Goal: Task Accomplishment & Management: Use online tool/utility

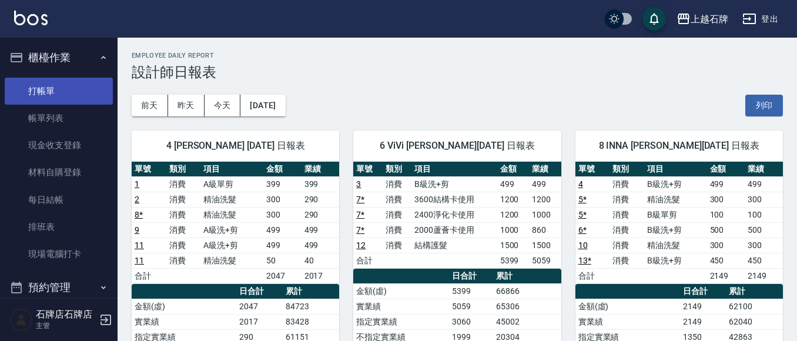
click at [65, 92] on link "打帳單" at bounding box center [59, 91] width 108 height 27
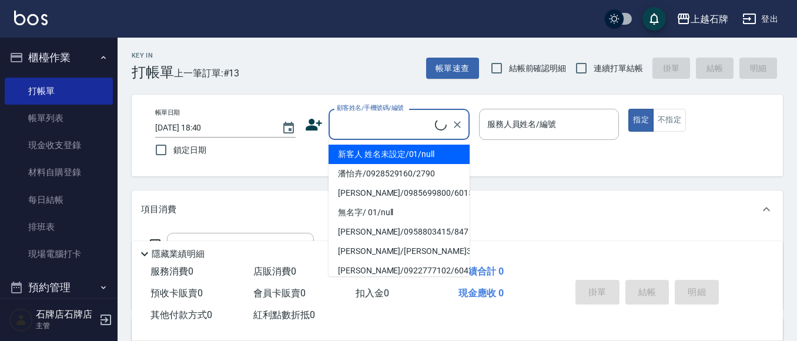
click at [384, 119] on input "顧客姓名/手機號碼/編號" at bounding box center [384, 124] width 101 height 21
click at [410, 132] on input "顧客姓名/手機號碼/編號" at bounding box center [390, 124] width 113 height 21
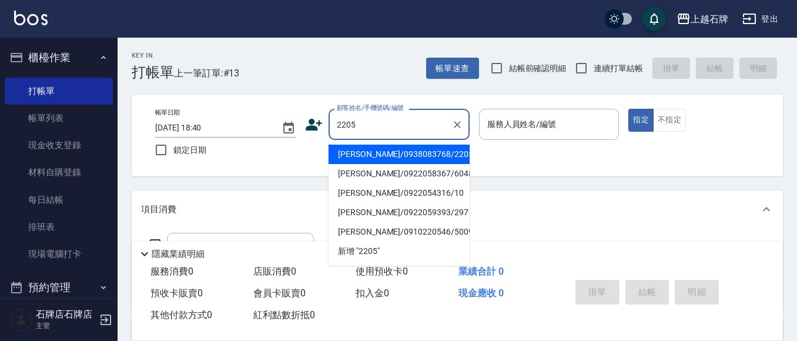
click at [408, 156] on li "陸秋玲/0938083768/2205" at bounding box center [398, 154] width 141 height 19
type input "陸秋玲/0938083768/2205"
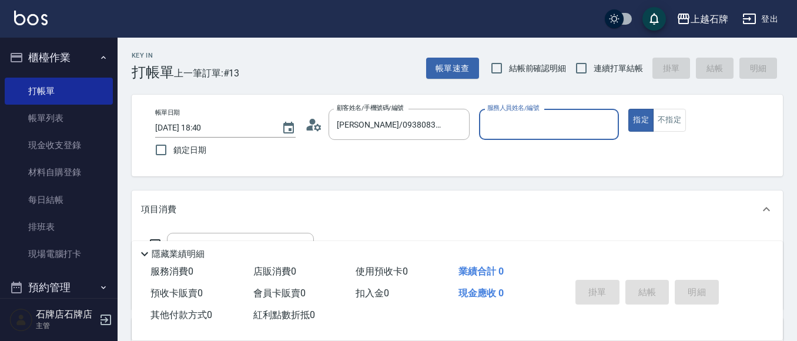
click at [547, 126] on input "服務人員姓名/編號" at bounding box center [549, 124] width 130 height 21
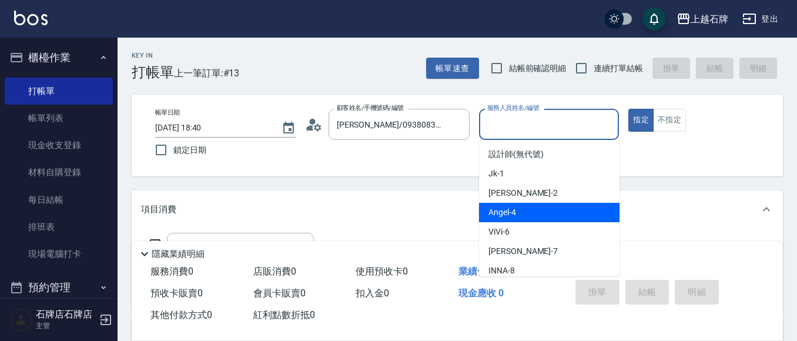
click at [546, 211] on div "Angel -4" at bounding box center [549, 212] width 140 height 19
type input "Angel-4"
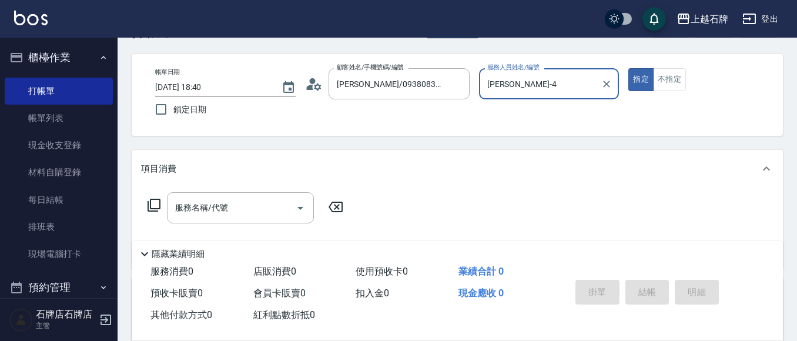
scroll to position [118, 0]
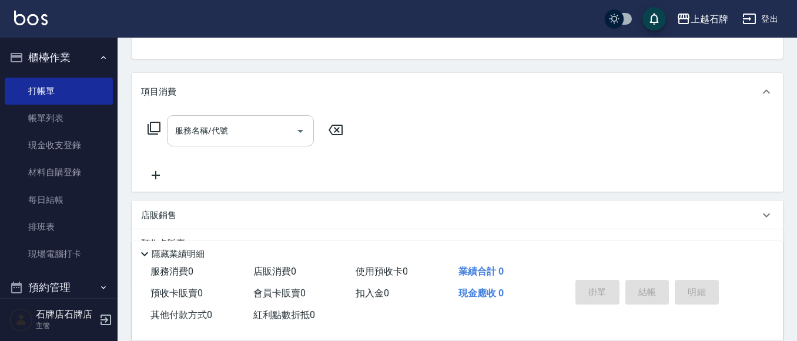
click at [246, 133] on input "服務名稱/代號" at bounding box center [231, 130] width 119 height 21
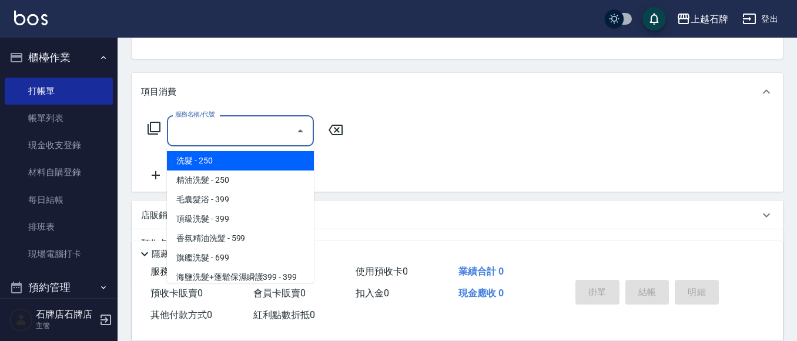
click at [249, 159] on span "洗髮 - 250" at bounding box center [240, 160] width 147 height 19
type input "洗髮(101)"
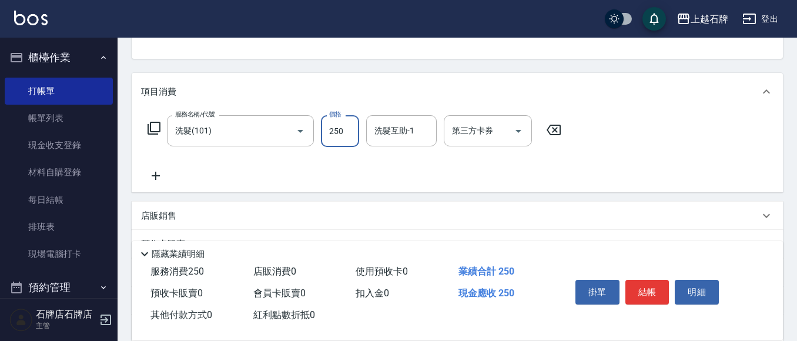
click at [336, 135] on input "250" at bounding box center [340, 131] width 38 height 32
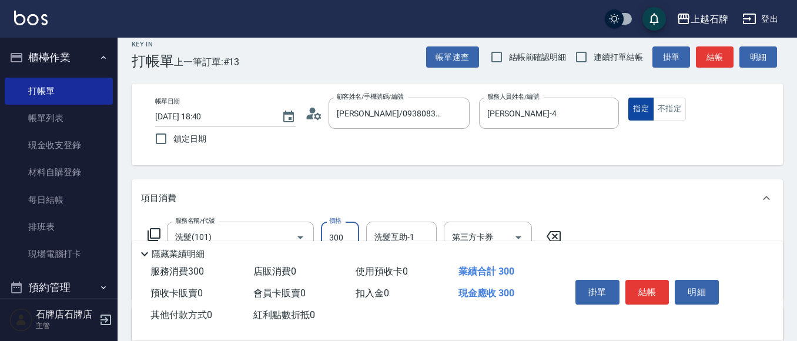
scroll to position [0, 0]
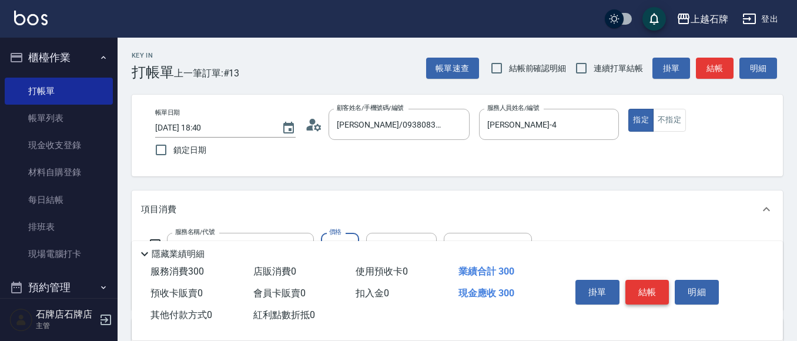
type input "300"
click at [648, 284] on button "結帳" at bounding box center [647, 292] width 44 height 25
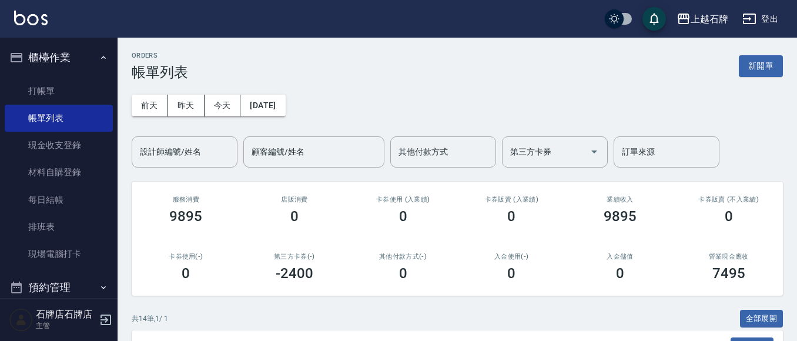
scroll to position [176, 0]
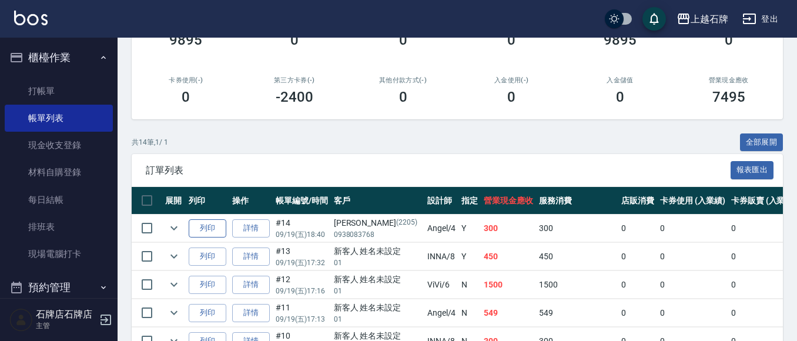
click at [203, 232] on button "列印" at bounding box center [208, 228] width 38 height 18
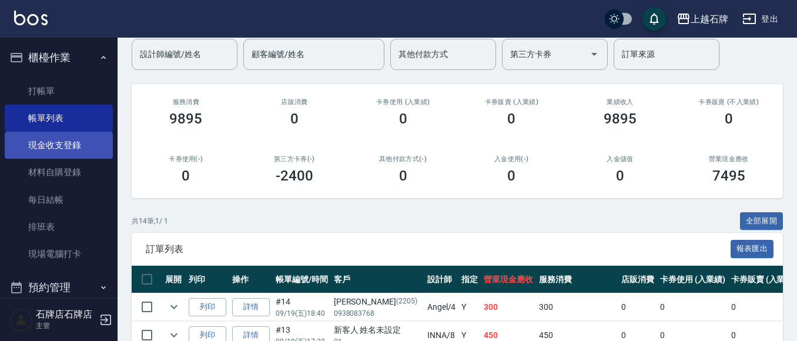
scroll to position [31, 0]
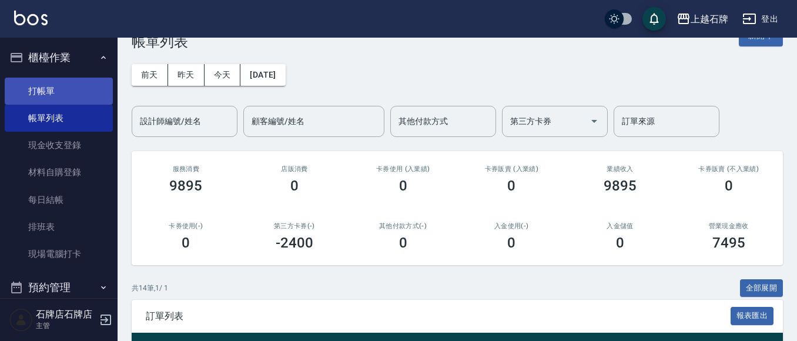
click at [57, 89] on link "打帳單" at bounding box center [59, 91] width 108 height 27
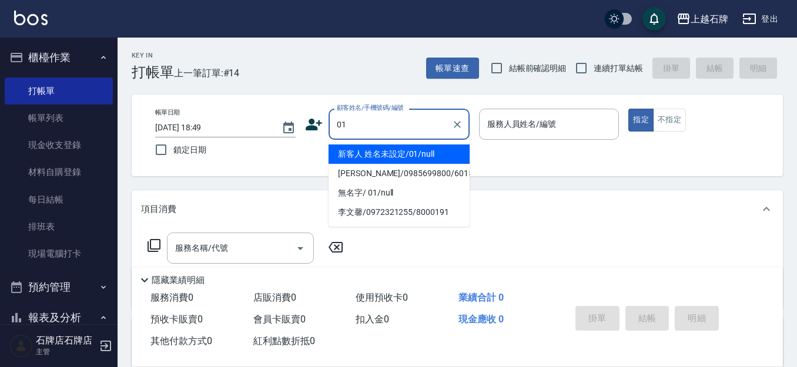
type input "新客人 姓名未設定/01/null"
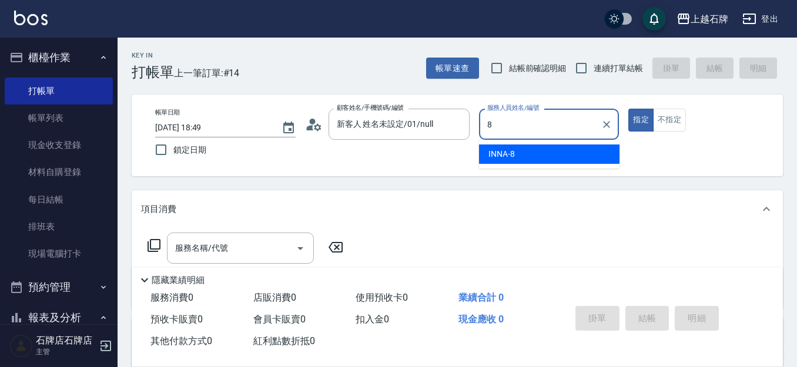
type input "INNA-8"
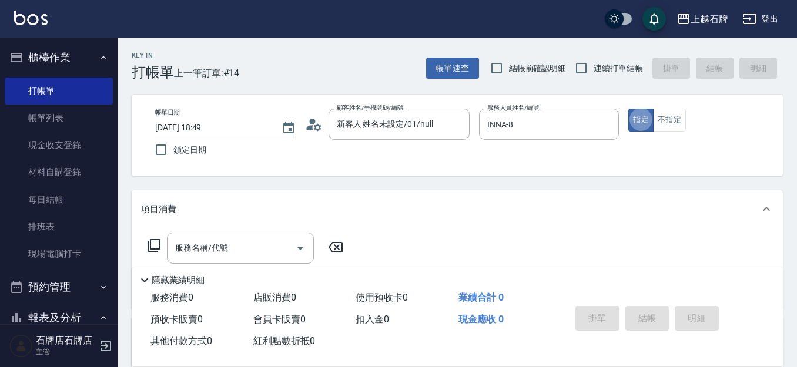
type button "true"
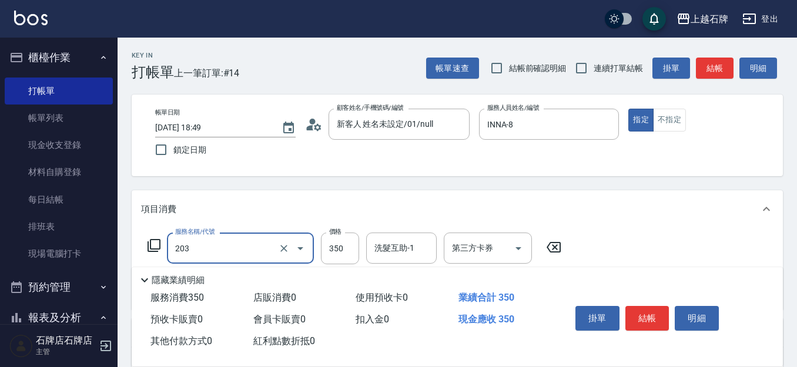
type input "B級洗+剪(203)"
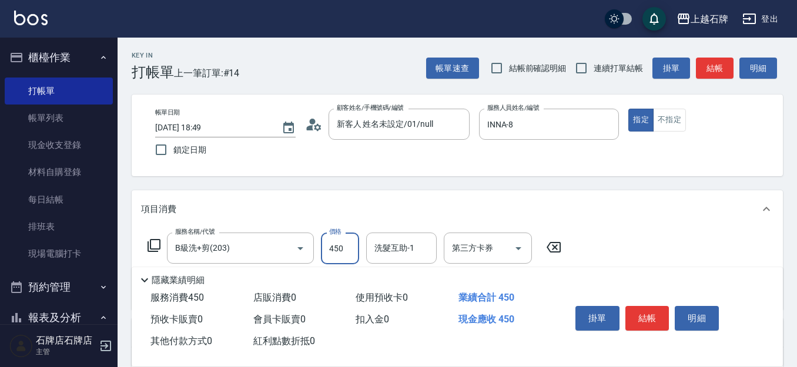
type input "450"
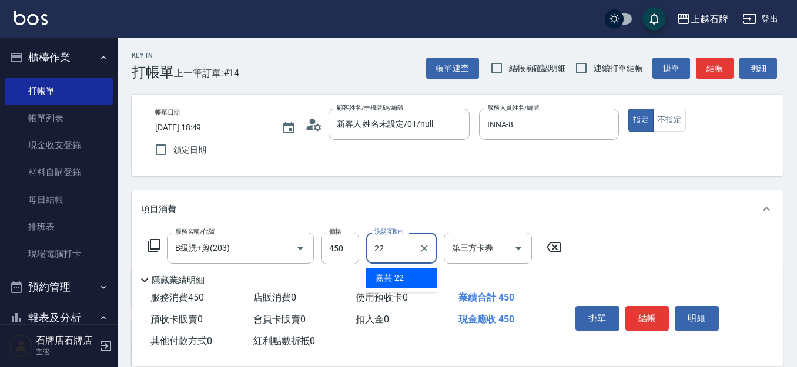
type input "嘉芸-22"
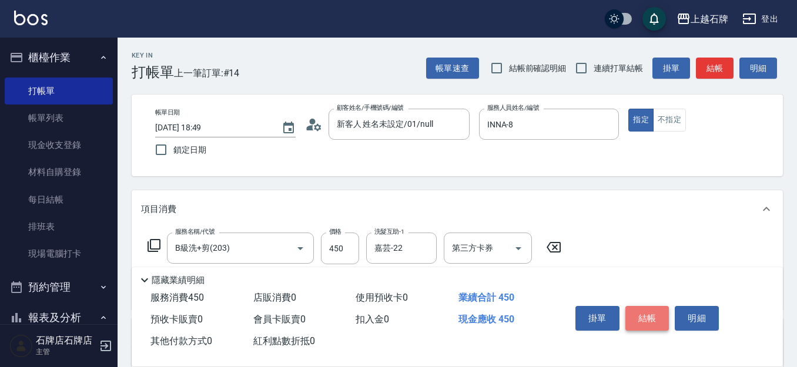
click at [660, 315] on button "結帳" at bounding box center [647, 318] width 44 height 25
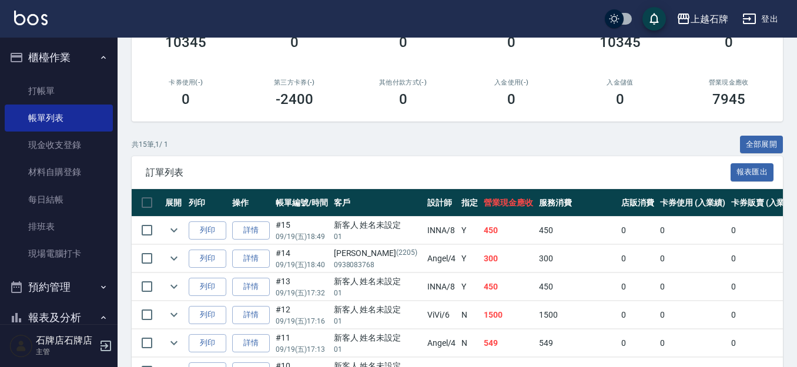
scroll to position [176, 0]
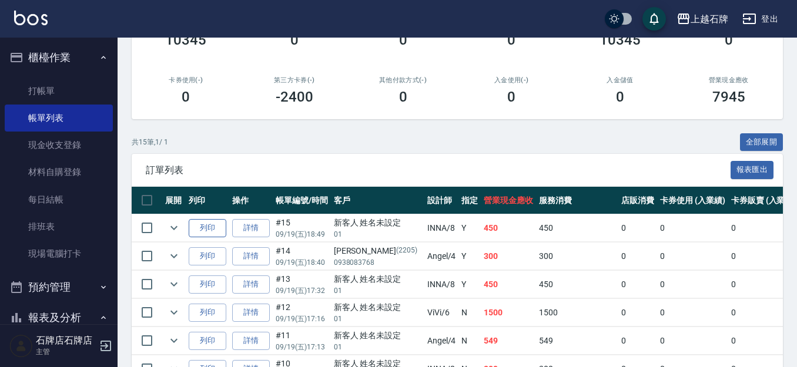
click at [210, 229] on button "列印" at bounding box center [208, 228] width 38 height 18
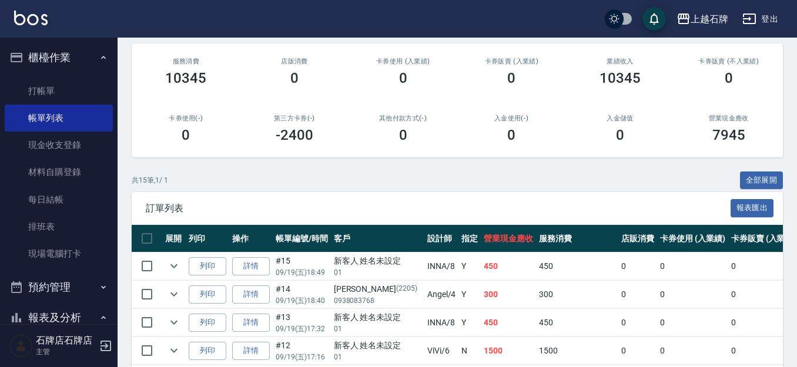
scroll to position [118, 0]
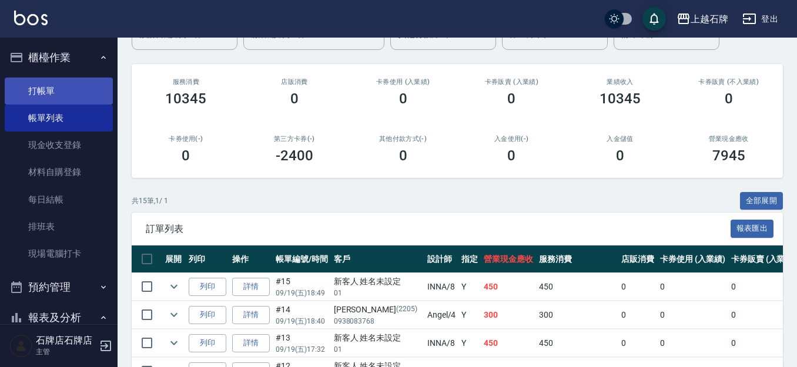
click at [63, 90] on link "打帳單" at bounding box center [59, 91] width 108 height 27
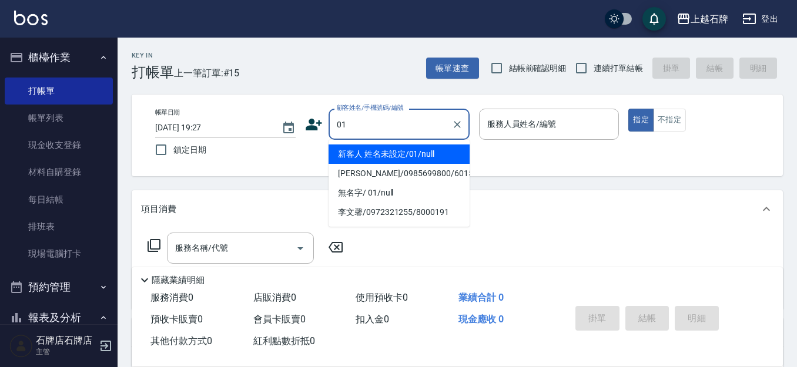
type input "新客人 姓名未設定/01/null"
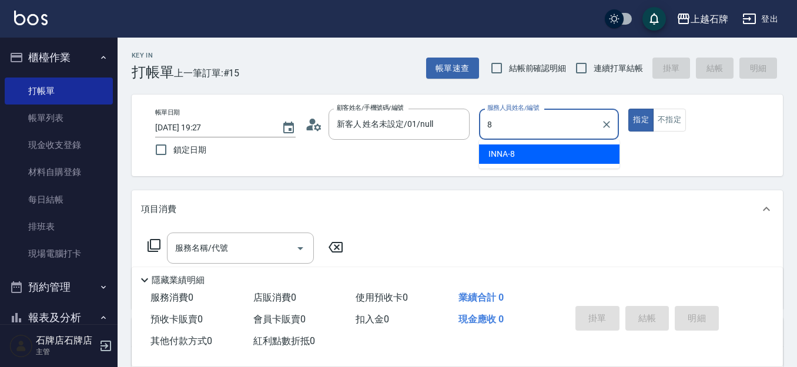
type input "INNA-8"
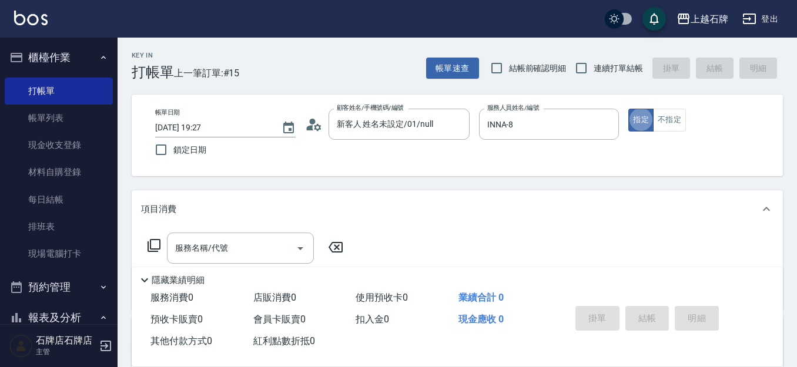
type button "true"
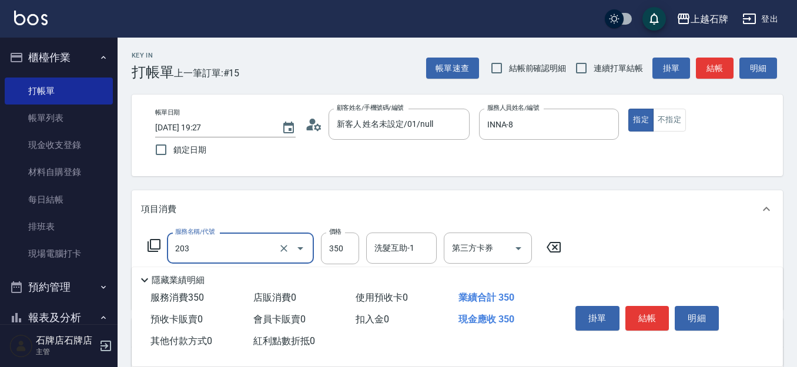
type input "B級洗+剪(203)"
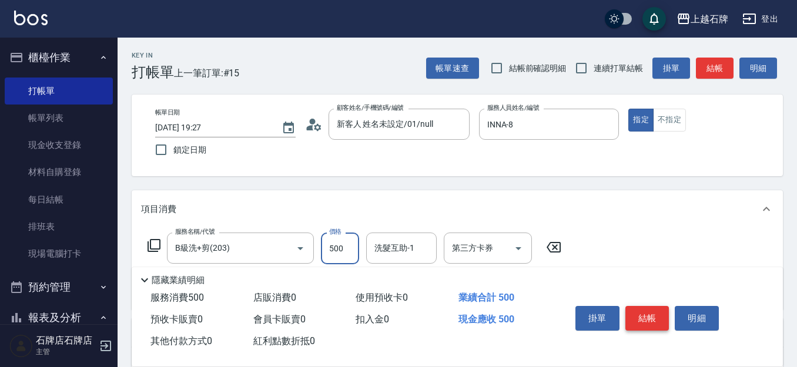
type input "500"
click at [669, 317] on button "結帳" at bounding box center [647, 318] width 44 height 25
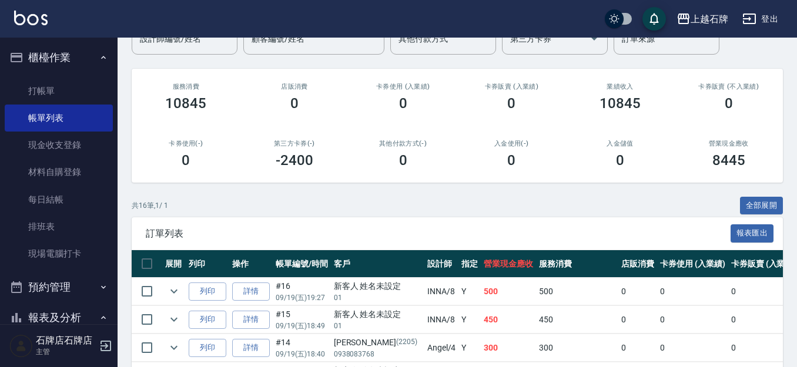
scroll to position [118, 0]
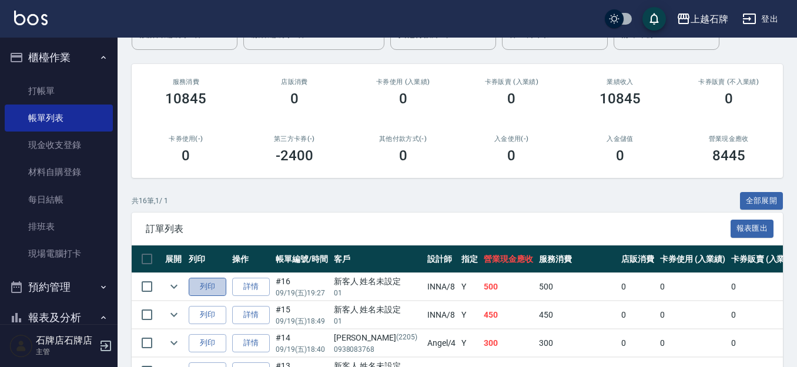
click at [197, 284] on button "列印" at bounding box center [208, 287] width 38 height 18
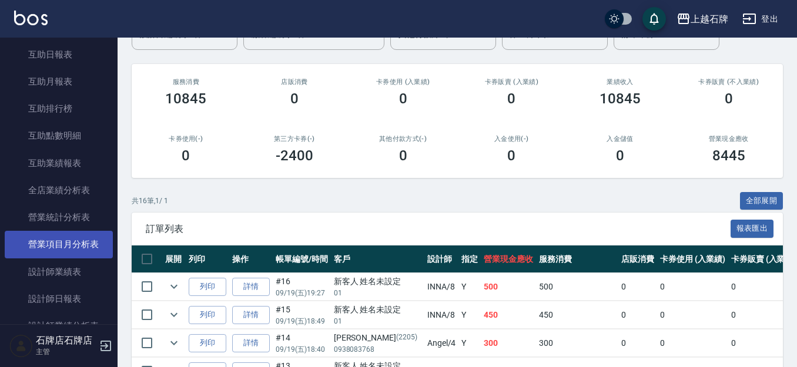
scroll to position [470, 0]
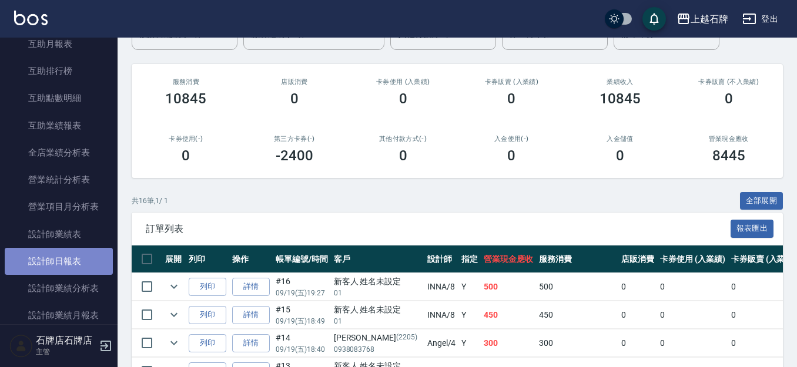
click at [68, 266] on link "設計師日報表" at bounding box center [59, 261] width 108 height 27
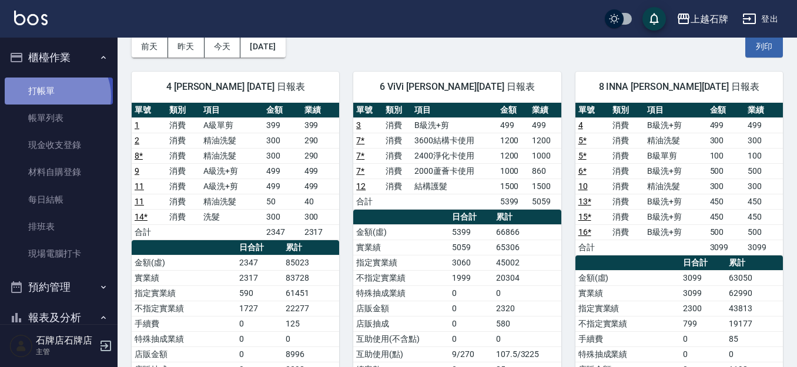
click at [55, 96] on link "打帳單" at bounding box center [59, 91] width 108 height 27
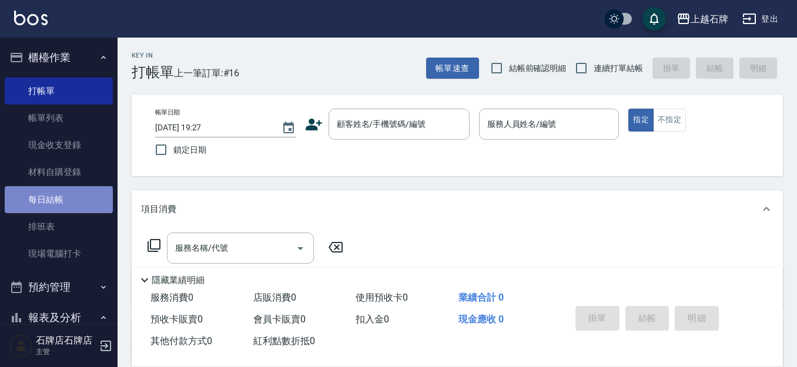
click at [68, 193] on link "每日結帳" at bounding box center [59, 199] width 108 height 27
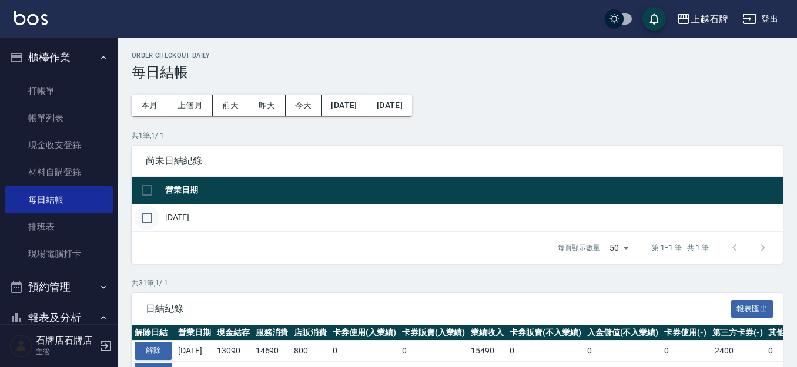
click at [150, 218] on input "checkbox" at bounding box center [147, 218] width 25 height 25
checkbox input "true"
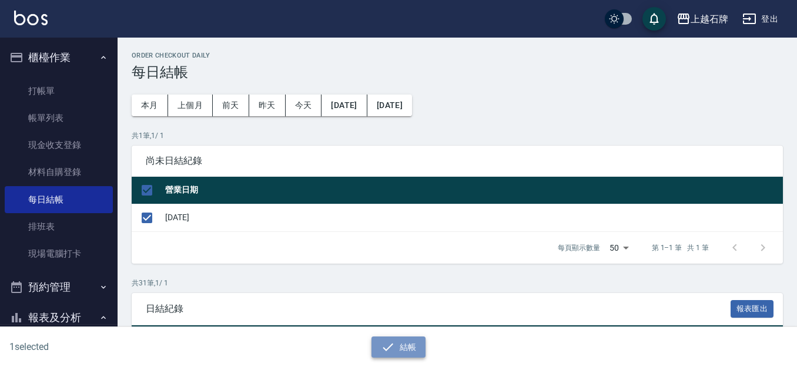
click at [410, 340] on button "結帳" at bounding box center [398, 348] width 55 height 22
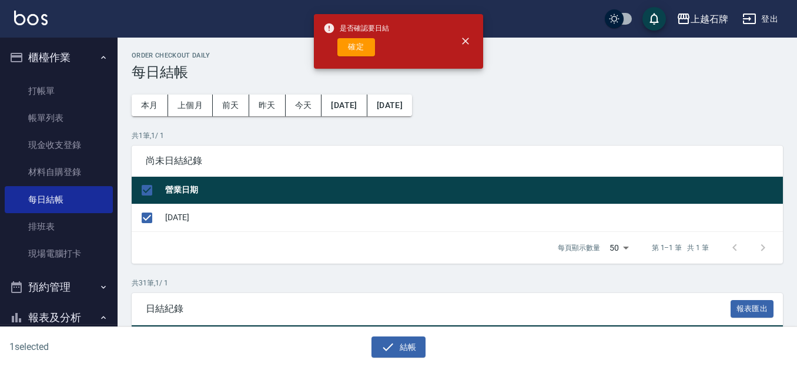
click at [376, 51] on div "確定" at bounding box center [356, 47] width 66 height 18
click at [348, 43] on button "確定" at bounding box center [356, 47] width 38 height 18
checkbox input "false"
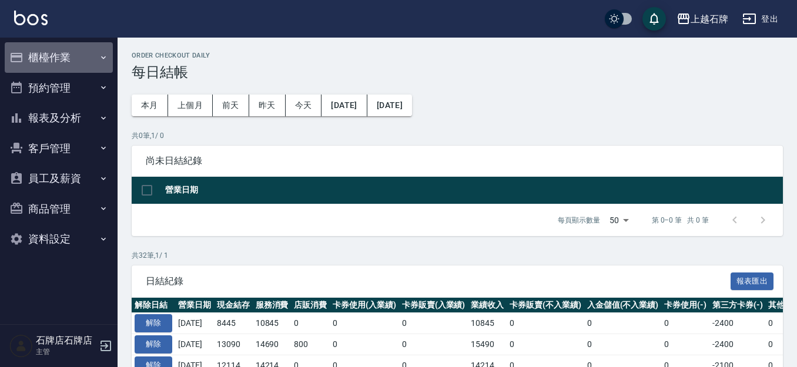
click at [53, 62] on button "櫃檯作業" at bounding box center [59, 57] width 108 height 31
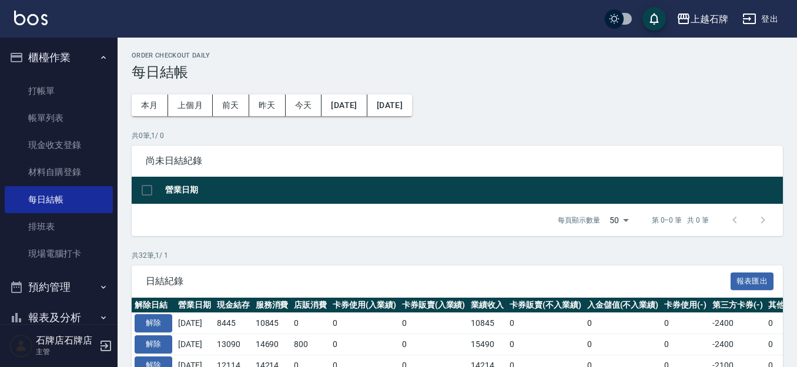
click at [55, 63] on button "櫃檯作業" at bounding box center [59, 57] width 108 height 31
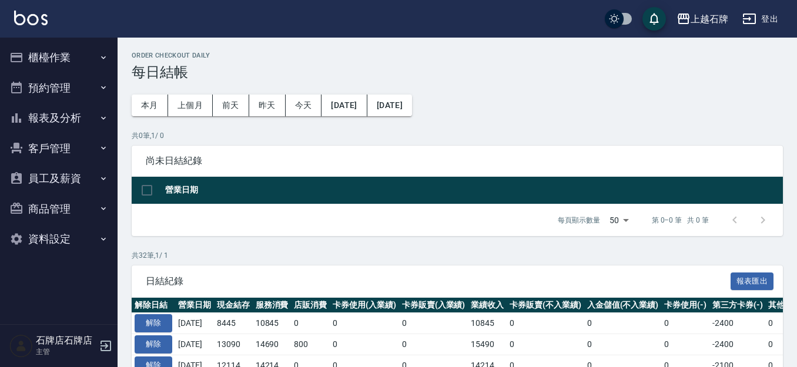
click at [76, 125] on button "報表及分析" at bounding box center [59, 118] width 108 height 31
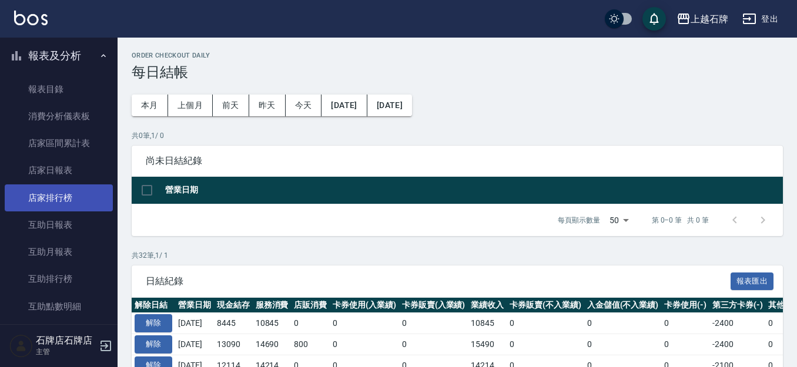
scroll to position [59, 0]
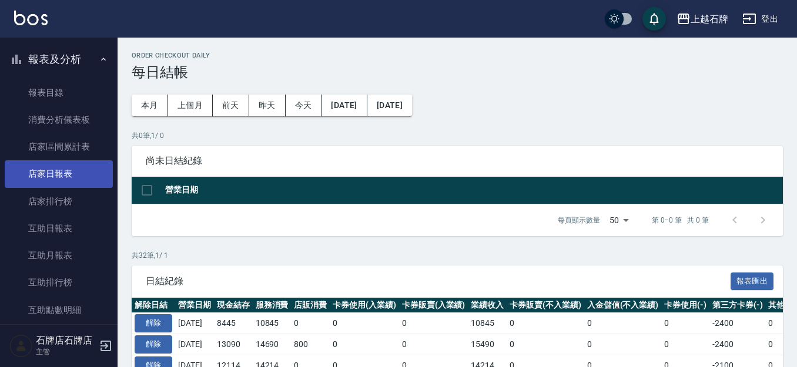
click at [75, 166] on link "店家日報表" at bounding box center [59, 173] width 108 height 27
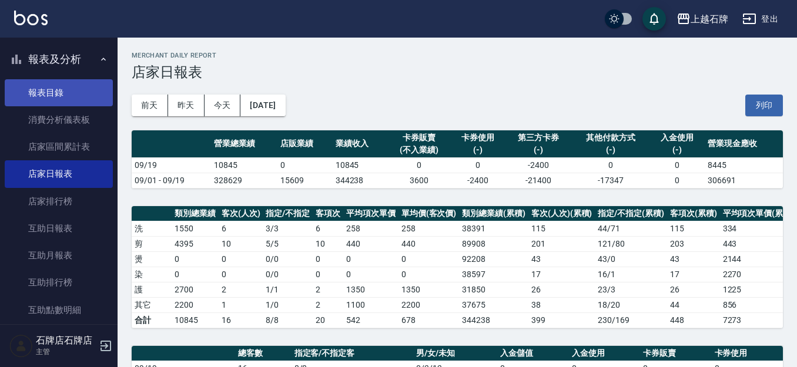
click at [60, 89] on link "報表目錄" at bounding box center [59, 92] width 108 height 27
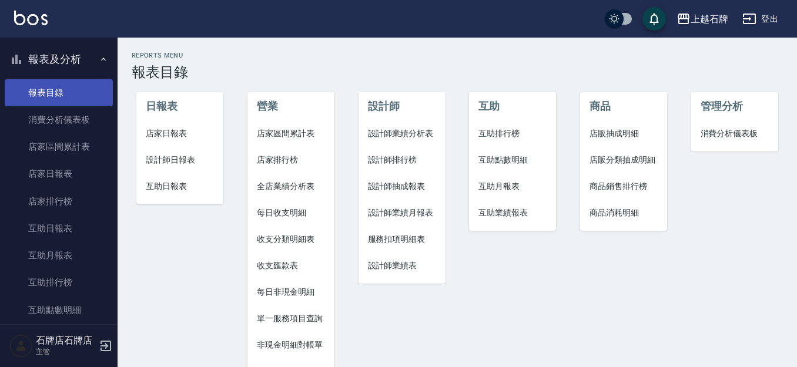
click at [68, 95] on link "報表目錄" at bounding box center [59, 92] width 108 height 27
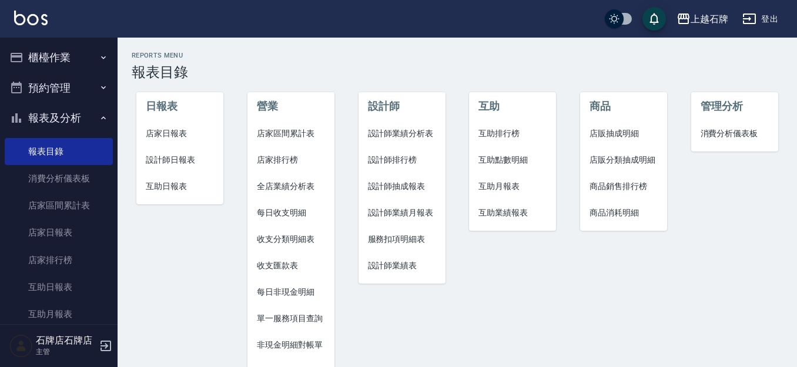
click at [72, 59] on button "櫃檯作業" at bounding box center [59, 57] width 108 height 31
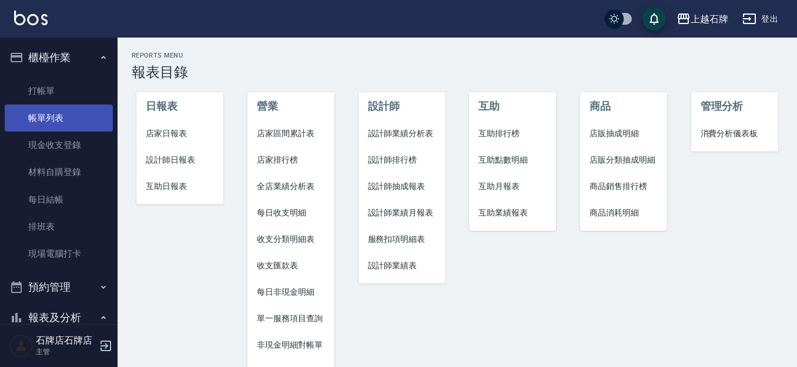
click at [73, 118] on link "帳單列表" at bounding box center [59, 118] width 108 height 27
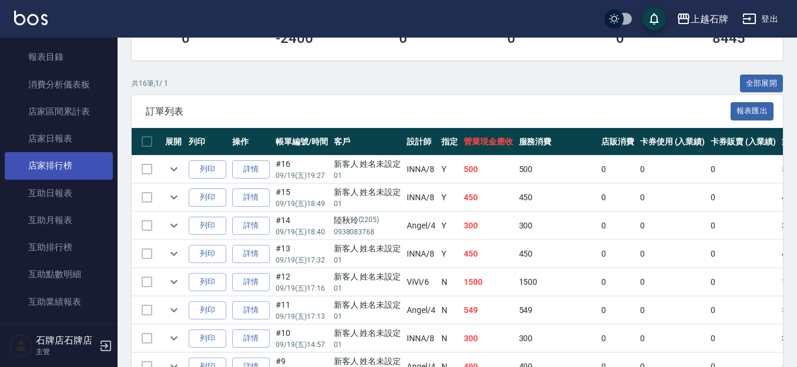
scroll to position [353, 0]
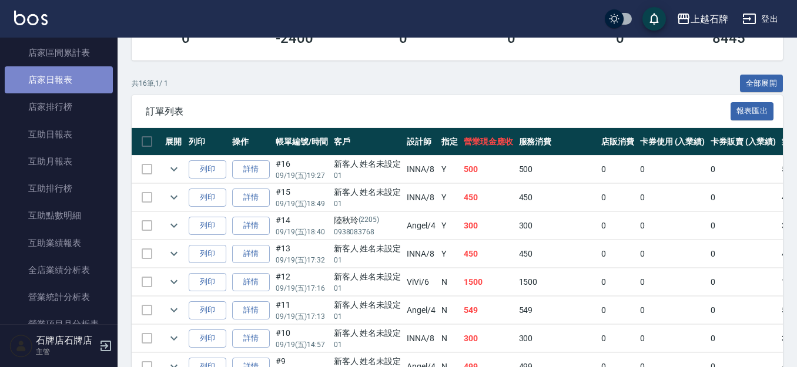
click at [103, 83] on link "店家日報表" at bounding box center [59, 79] width 108 height 27
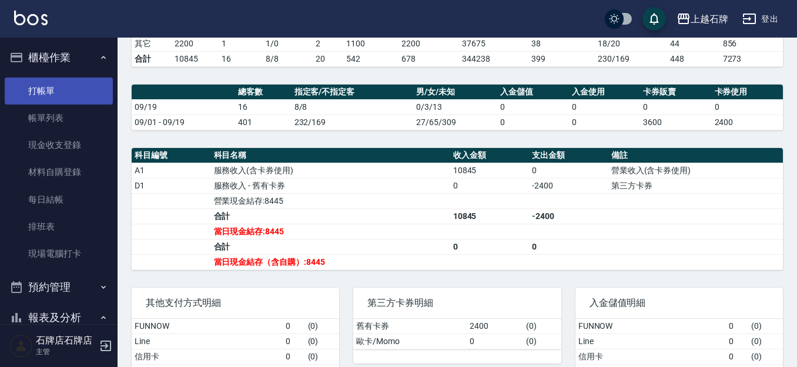
scroll to position [241, 0]
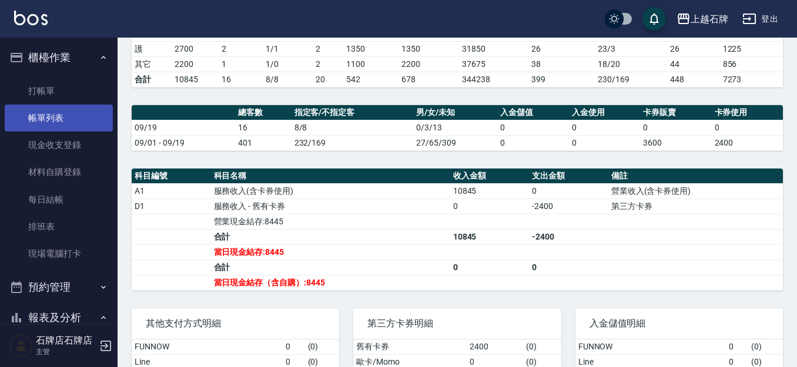
click at [61, 114] on link "帳單列表" at bounding box center [59, 118] width 108 height 27
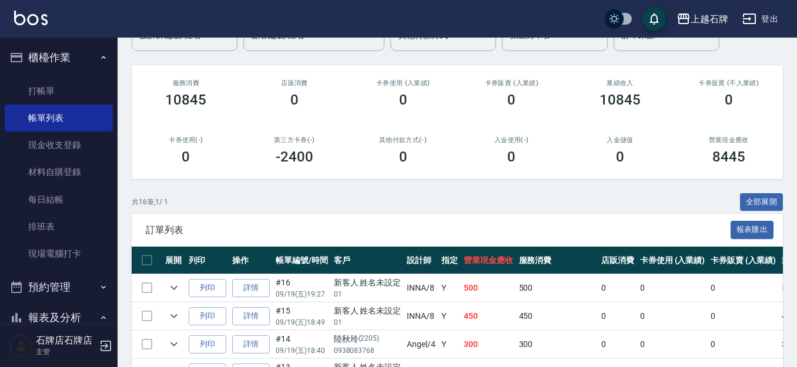
scroll to position [59, 0]
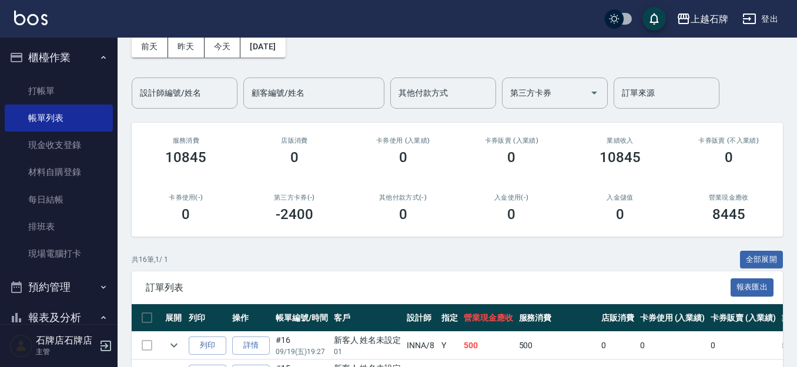
click at [163, 72] on div "前天 昨天 今天 2025/09/19 設計師編號/姓名 設計師編號/姓名 顧客編號/姓名 顧客編號/姓名 其他付款方式 其他付款方式 第三方卡券 第三方卡券…" at bounding box center [457, 65] width 651 height 87
click at [167, 102] on input "設計師編號/姓名" at bounding box center [184, 93] width 95 height 21
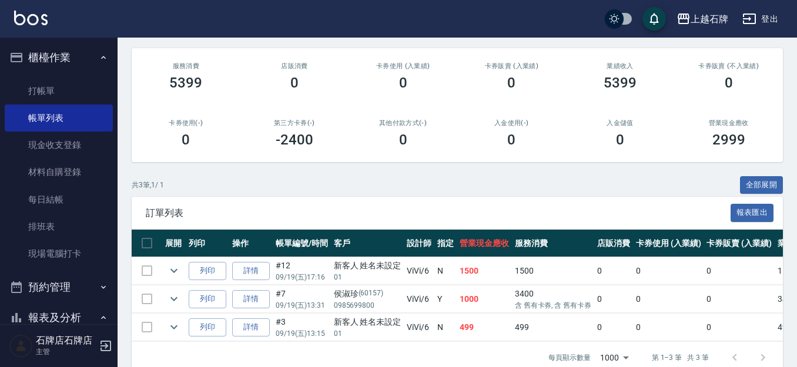
scroll to position [164, 0]
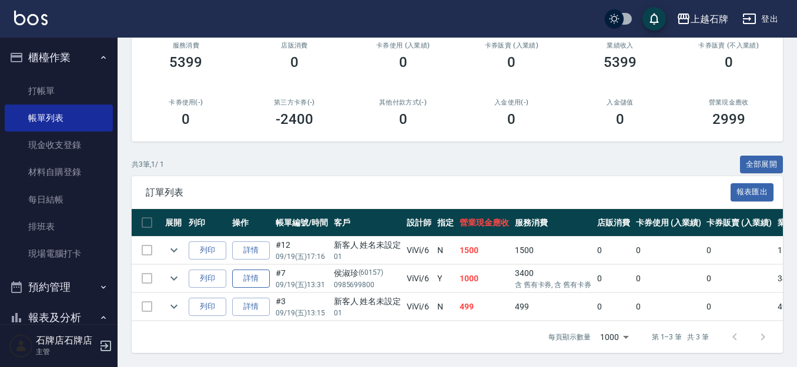
type input "ViVi-6"
click at [247, 270] on link "詳情" at bounding box center [251, 279] width 38 height 18
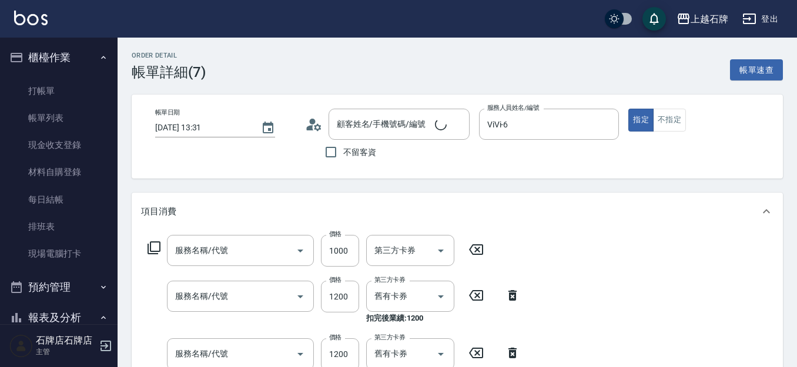
type input "2025/09/19 13:31"
type input "ViVi-6"
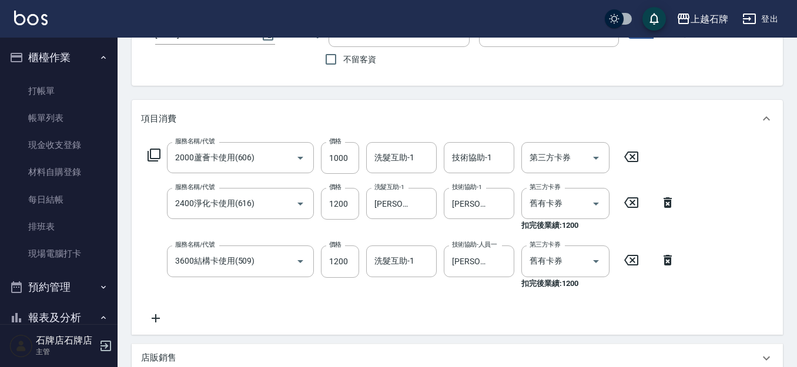
type input "2000蘆薈卡使用(606)"
type input "2400淨化卡使用(616)"
type input "3600結構卡使用(509)"
type input "侯淑珍/0985699800/60157"
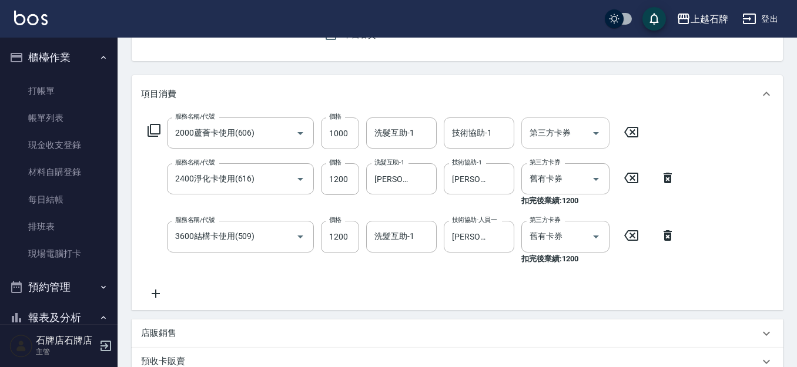
click at [595, 132] on icon "Open" at bounding box center [596, 133] width 6 height 3
click at [76, 190] on link "每日結帳" at bounding box center [59, 199] width 108 height 27
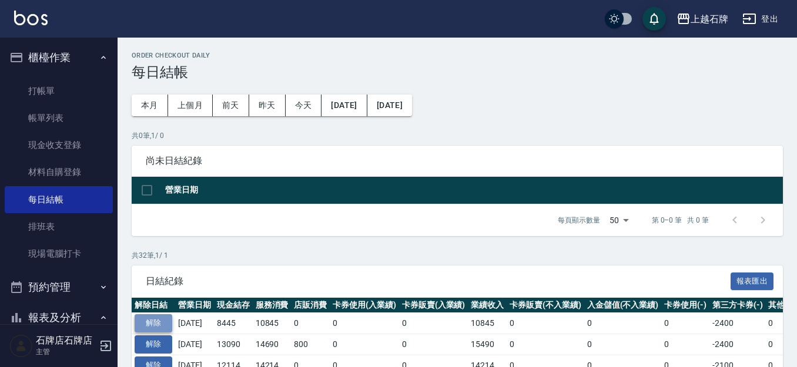
click at [165, 321] on button "解除" at bounding box center [154, 323] width 38 height 18
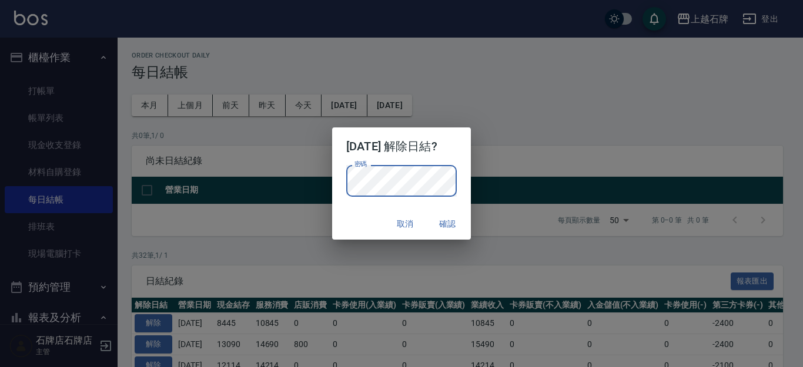
click at [450, 219] on button "確認" at bounding box center [447, 224] width 38 height 22
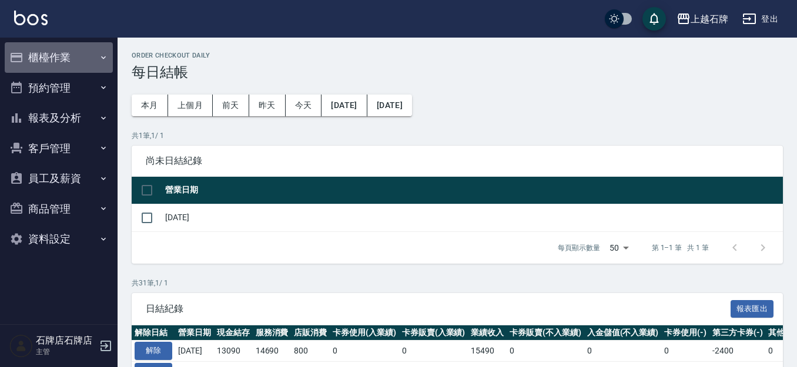
click at [81, 61] on button "櫃檯作業" at bounding box center [59, 57] width 108 height 31
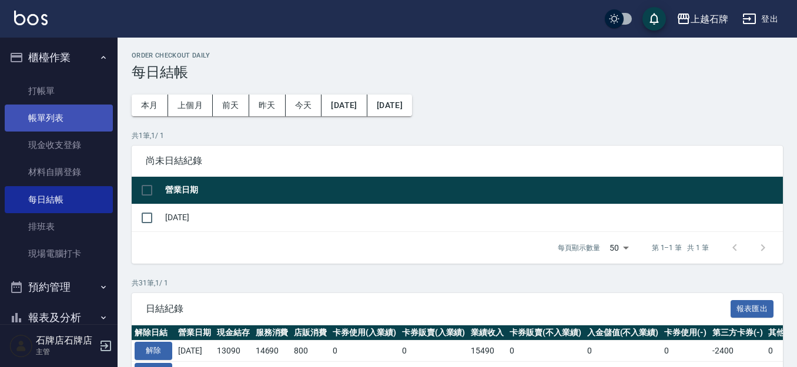
click at [66, 123] on link "帳單列表" at bounding box center [59, 118] width 108 height 27
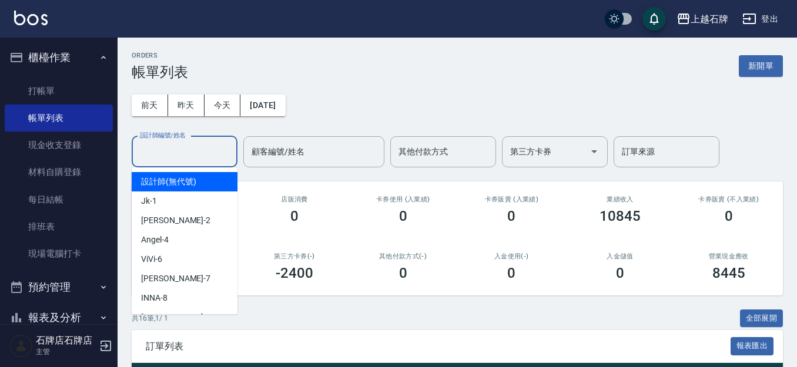
click at [184, 145] on div "設計師編號/姓名 設計師編號/姓名" at bounding box center [185, 151] width 106 height 31
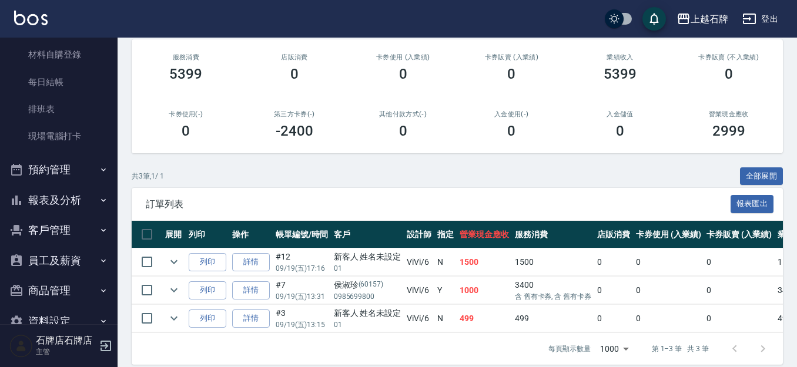
scroll to position [164, 0]
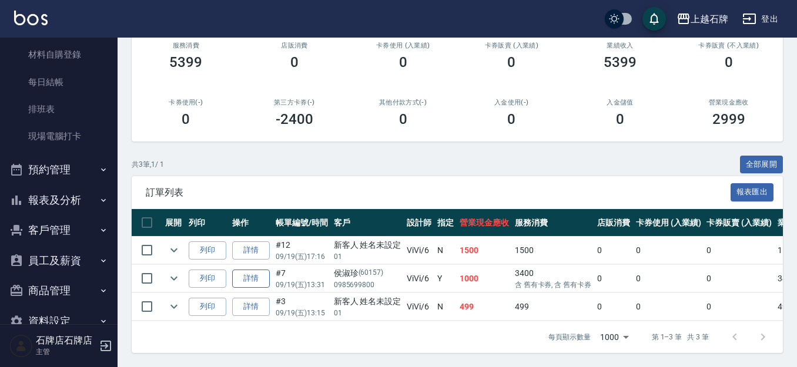
type input "ViVi-6"
click at [238, 270] on link "詳情" at bounding box center [251, 279] width 38 height 18
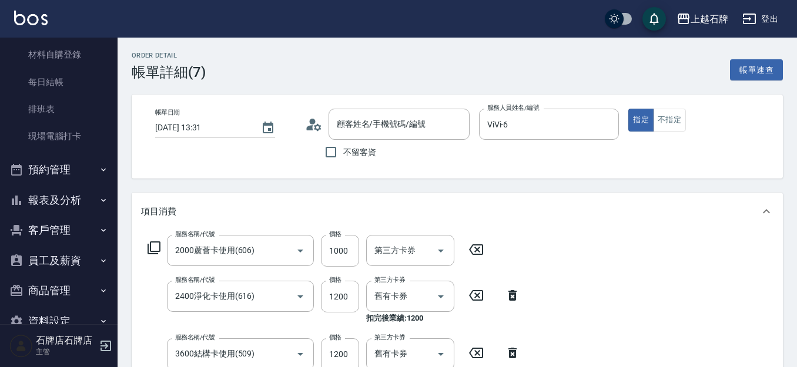
type input "2025/09/19 13:31"
type input "ViVi-6"
type input "2000蘆薈卡使用(606)"
type input "2400淨化卡使用(616)"
type input "3600結構卡使用(509)"
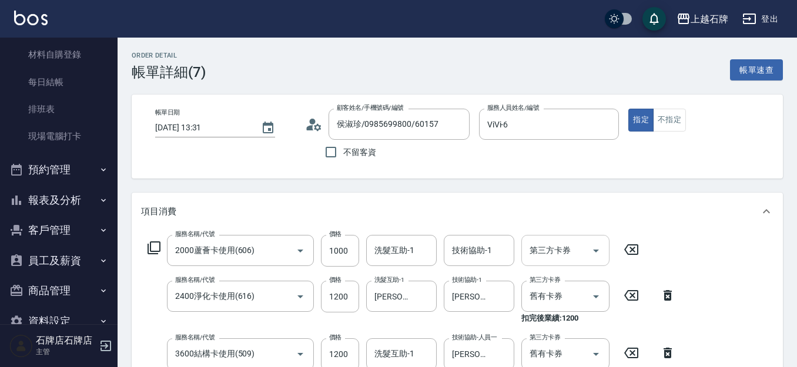
type input "侯淑珍/0985699800/60157"
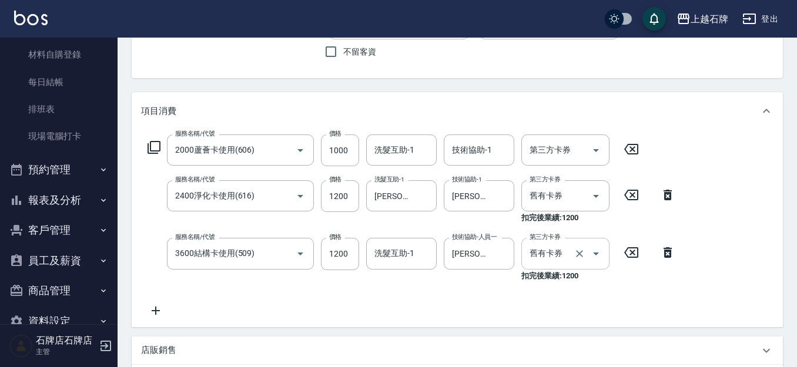
scroll to position [118, 0]
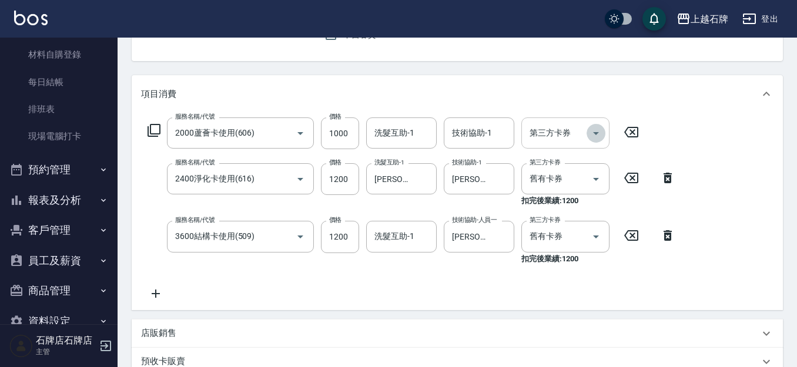
click at [598, 128] on icon "Open" at bounding box center [596, 133] width 14 height 14
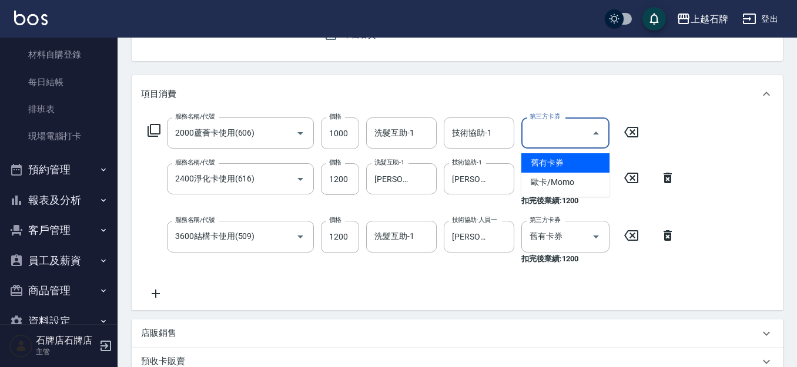
click at [593, 156] on span "舊有卡券" at bounding box center [565, 162] width 88 height 19
type input "舊有卡券"
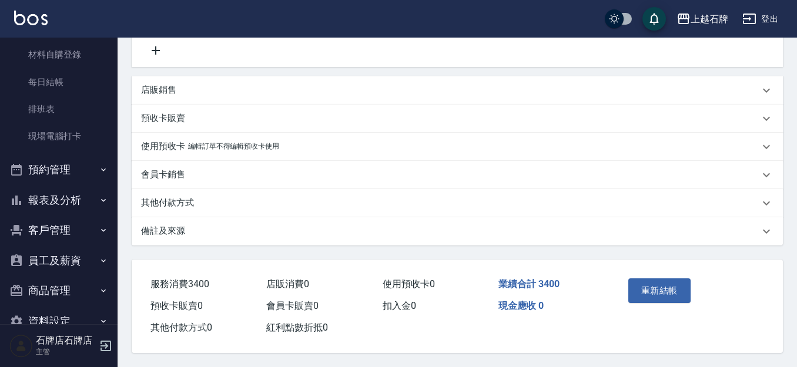
scroll to position [378, 0]
click at [663, 279] on button "重新結帳" at bounding box center [659, 291] width 62 height 25
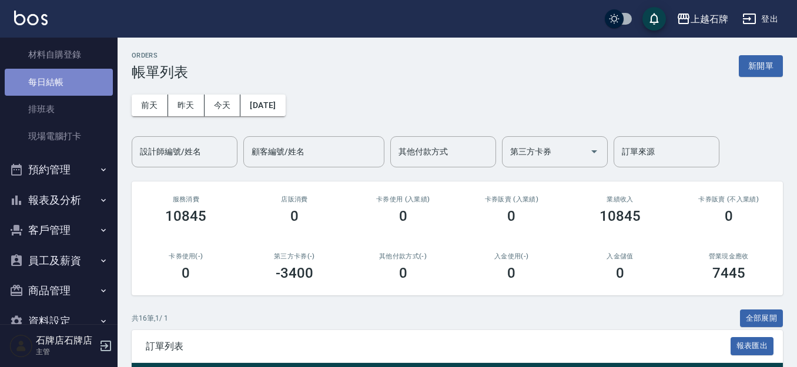
click at [70, 75] on link "每日結帳" at bounding box center [59, 82] width 108 height 27
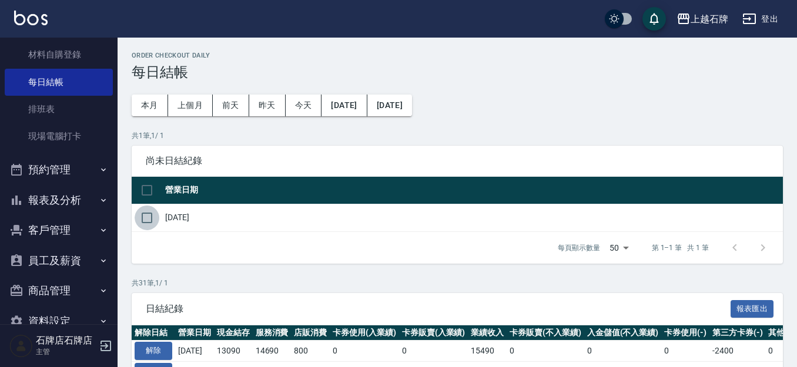
click at [140, 216] on input "checkbox" at bounding box center [147, 218] width 25 height 25
checkbox input "true"
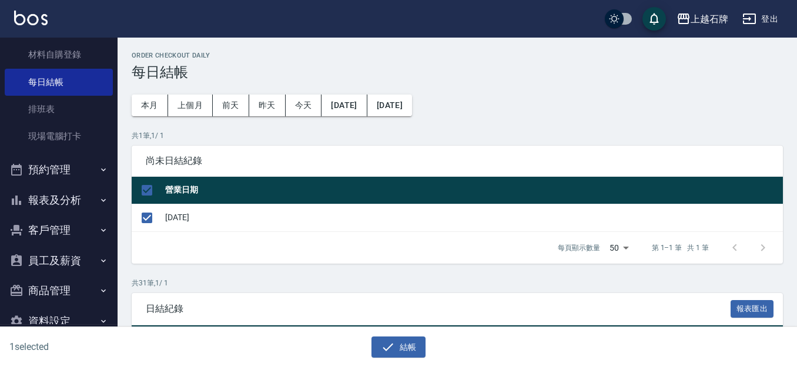
scroll to position [59, 0]
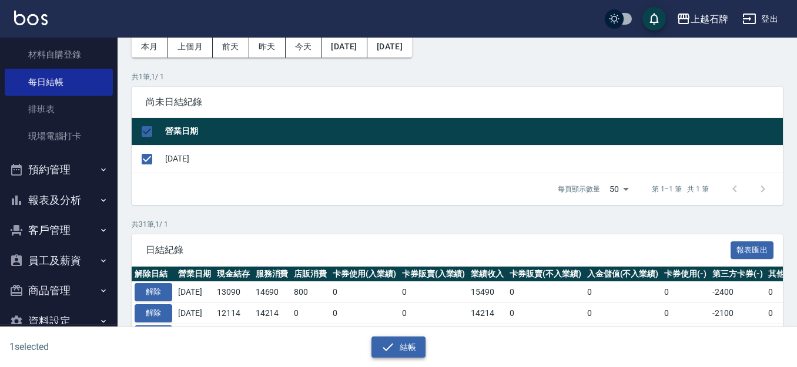
click at [394, 340] on icon "button" at bounding box center [388, 347] width 14 height 14
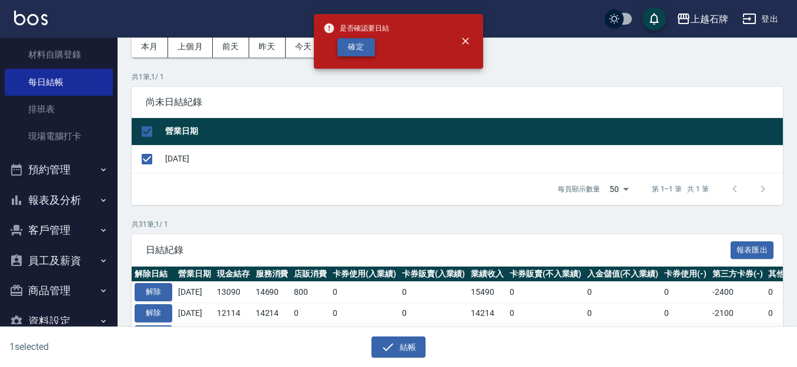
click at [347, 41] on button "確定" at bounding box center [356, 47] width 38 height 18
checkbox input "false"
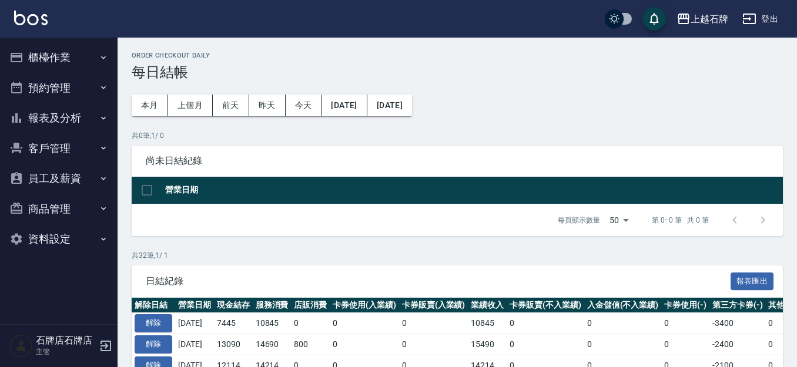
scroll to position [59, 0]
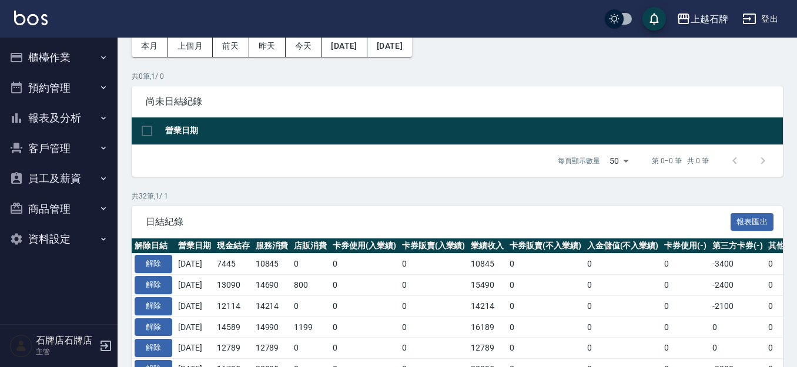
click at [52, 126] on button "報表及分析" at bounding box center [59, 118] width 108 height 31
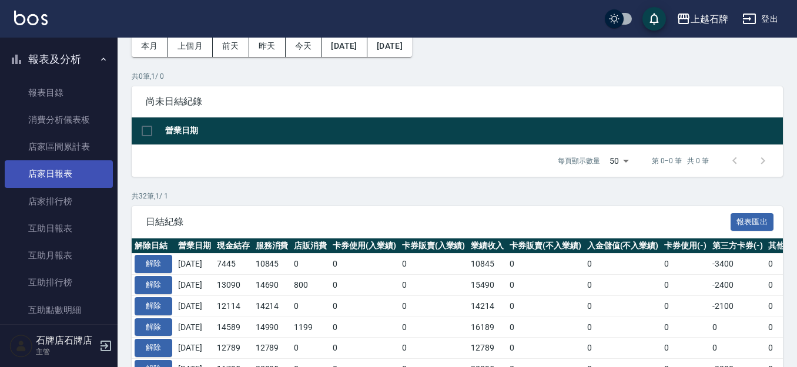
scroll to position [118, 0]
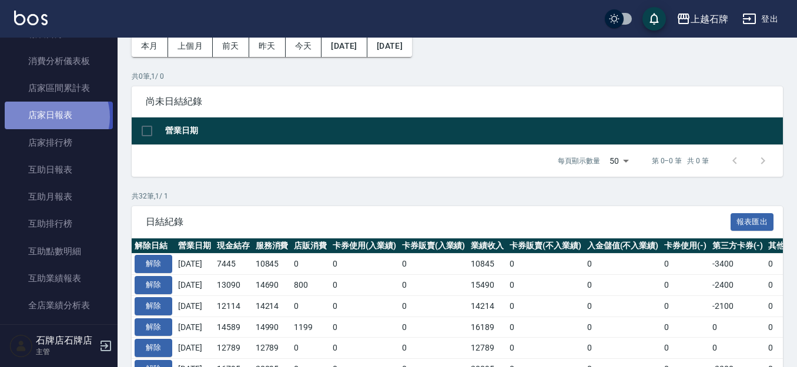
click at [52, 117] on link "店家日報表" at bounding box center [59, 115] width 108 height 27
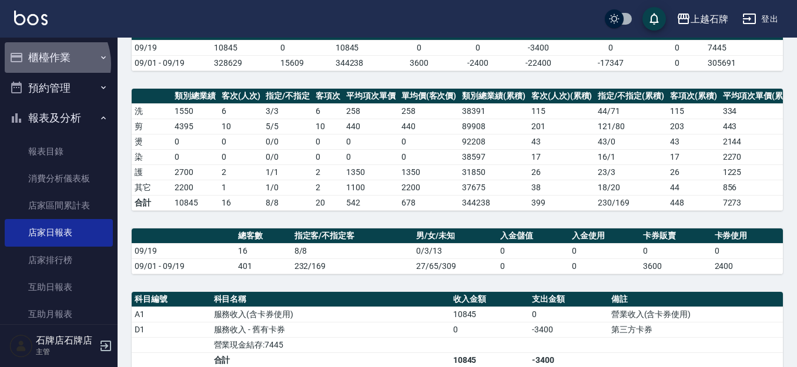
click at [43, 64] on button "櫃檯作業" at bounding box center [59, 57] width 108 height 31
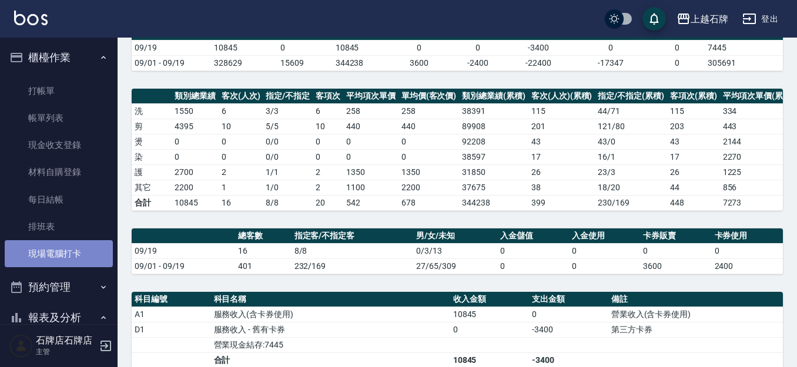
click at [87, 249] on link "現場電腦打卡" at bounding box center [59, 253] width 108 height 27
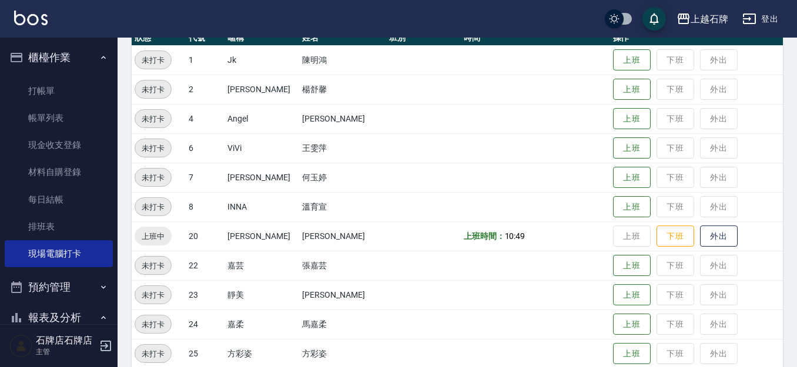
scroll to position [176, 0]
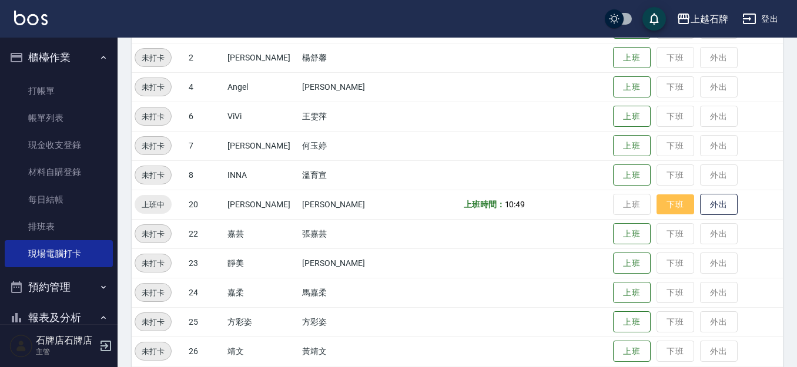
click at [656, 198] on button "下班" at bounding box center [675, 205] width 38 height 21
